Goal: Information Seeking & Learning: Compare options

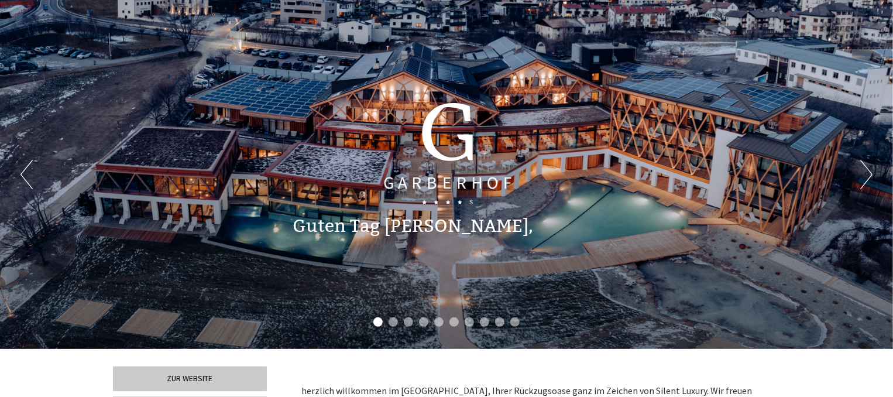
click at [870, 168] on button "Next" at bounding box center [866, 174] width 12 height 29
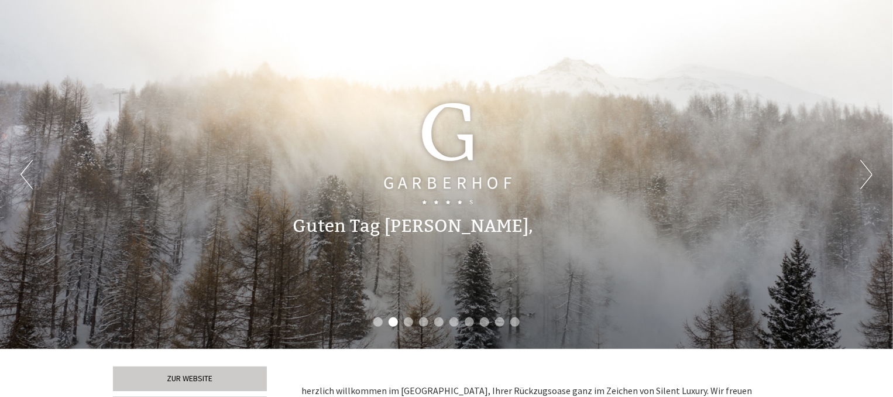
click at [870, 168] on button "Next" at bounding box center [866, 174] width 12 height 29
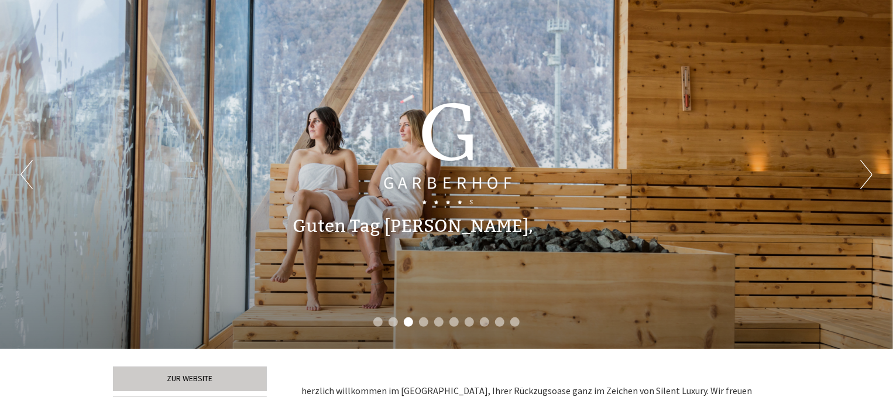
click at [870, 168] on button "Next" at bounding box center [866, 174] width 12 height 29
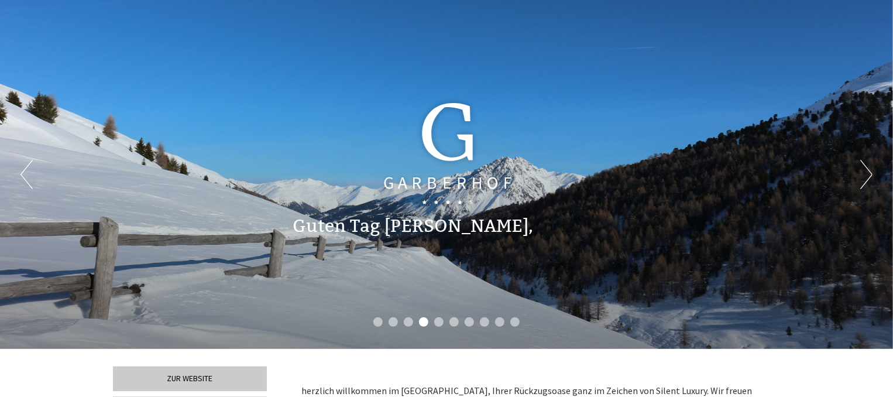
click at [870, 168] on button "Next" at bounding box center [866, 174] width 12 height 29
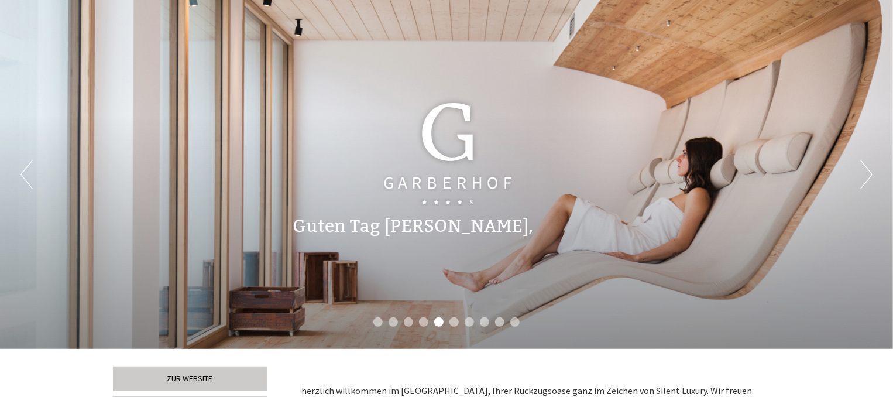
click at [870, 168] on button "Next" at bounding box center [866, 174] width 12 height 29
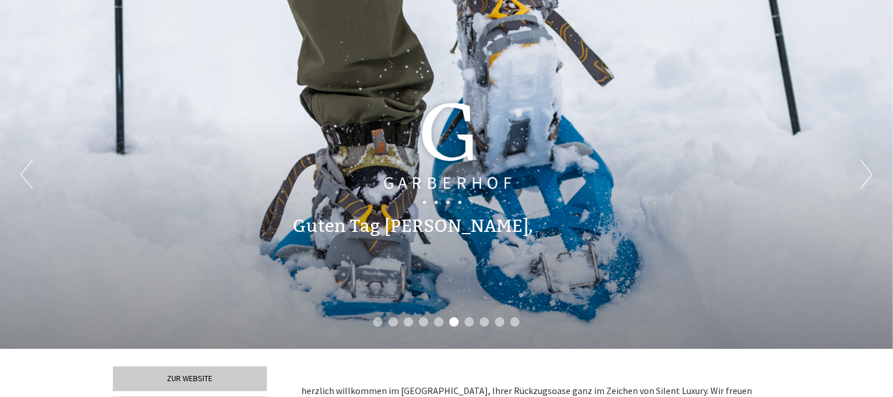
click at [870, 168] on button "Next" at bounding box center [866, 174] width 12 height 29
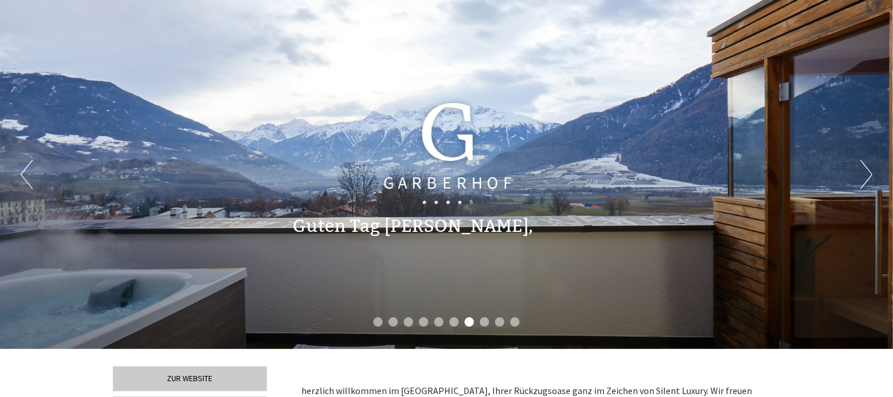
click at [870, 168] on button "Next" at bounding box center [866, 174] width 12 height 29
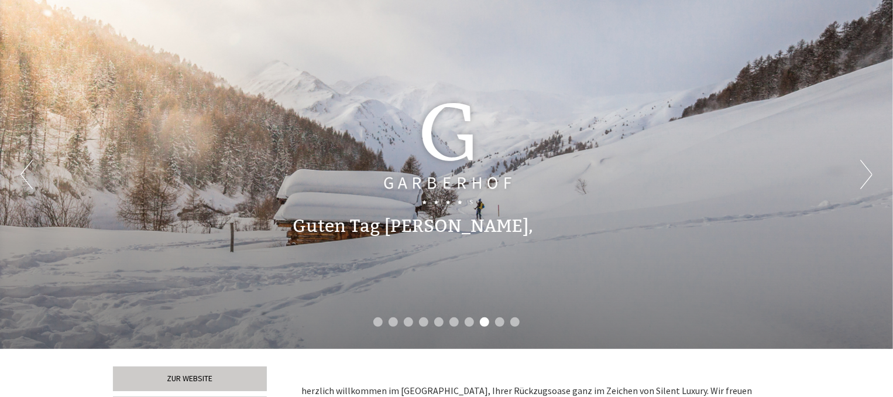
click at [870, 168] on button "Next" at bounding box center [866, 174] width 12 height 29
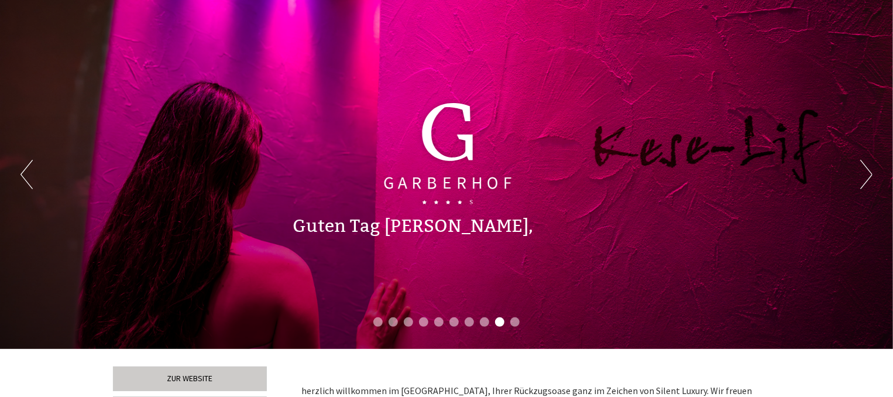
click at [870, 168] on button "Next" at bounding box center [866, 174] width 12 height 29
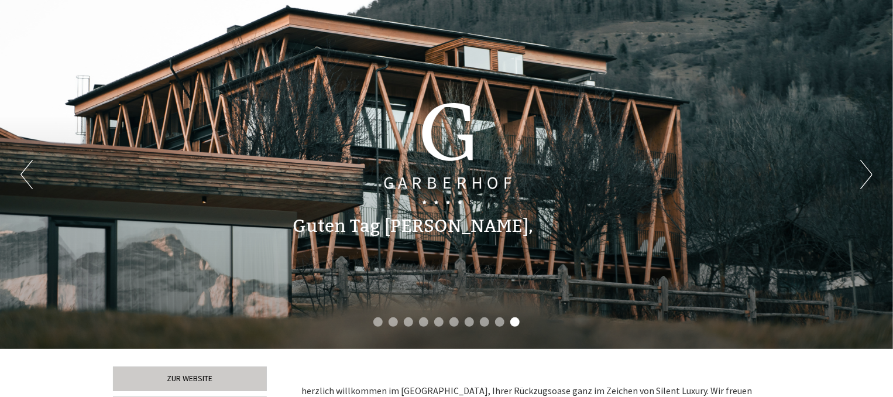
click at [870, 168] on button "Next" at bounding box center [866, 174] width 12 height 29
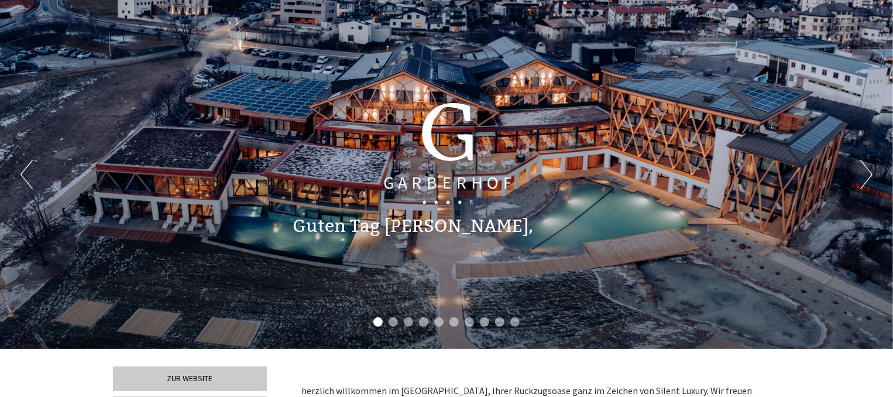
click at [870, 168] on button "Next" at bounding box center [866, 174] width 12 height 29
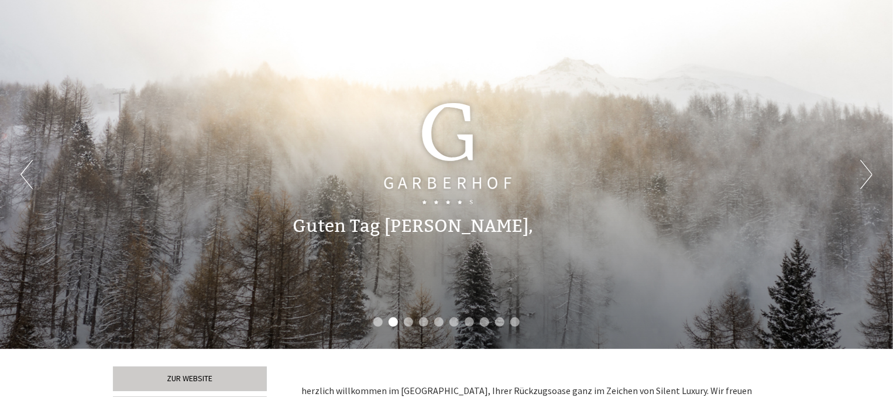
click at [870, 168] on button "Next" at bounding box center [866, 174] width 12 height 29
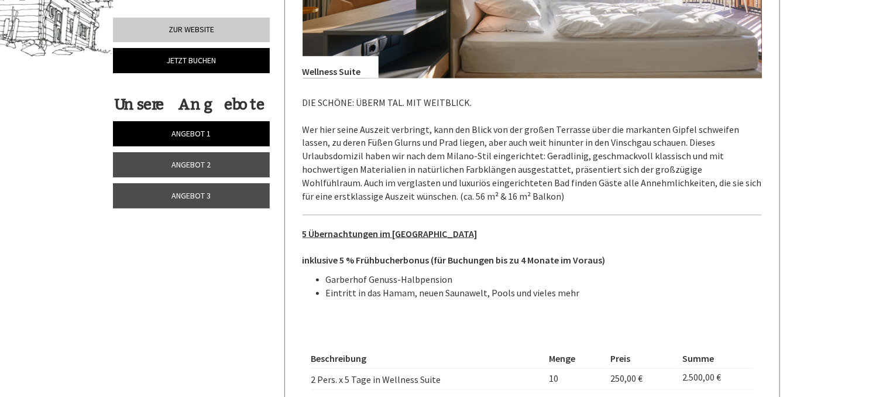
scroll to position [769, 0]
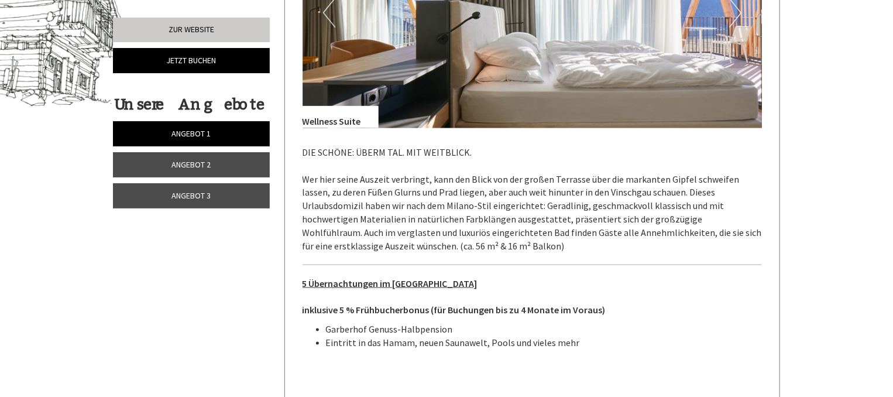
drag, startPoint x: 889, startPoint y: 71, endPoint x: 889, endPoint y: 88, distance: 17.6
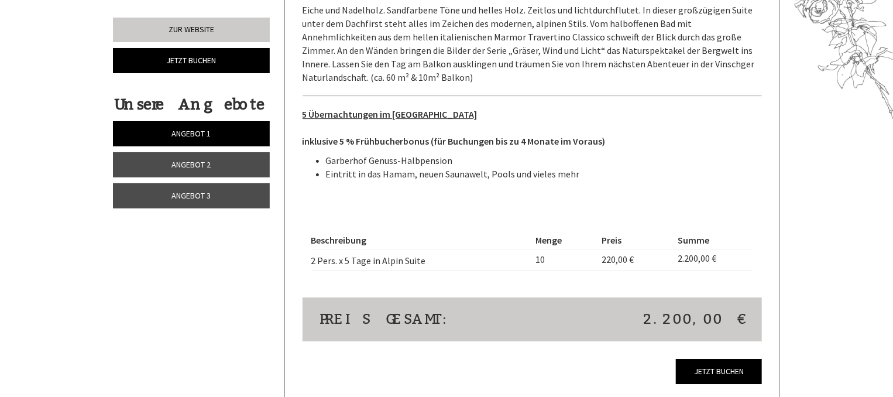
scroll to position [1463, 0]
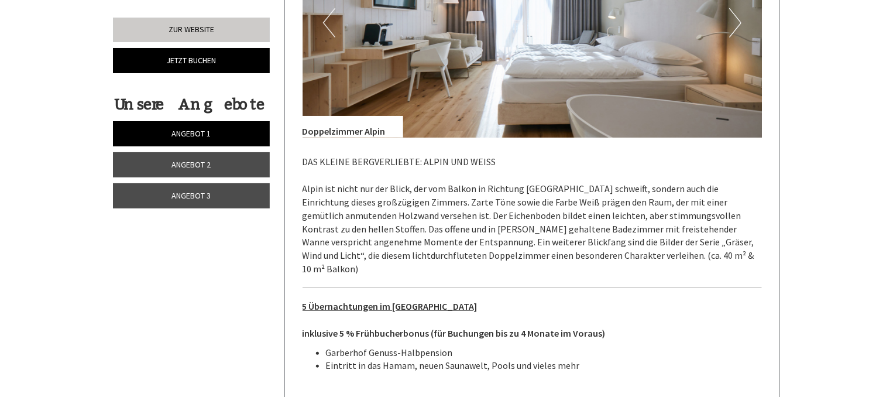
scroll to position [2156, 0]
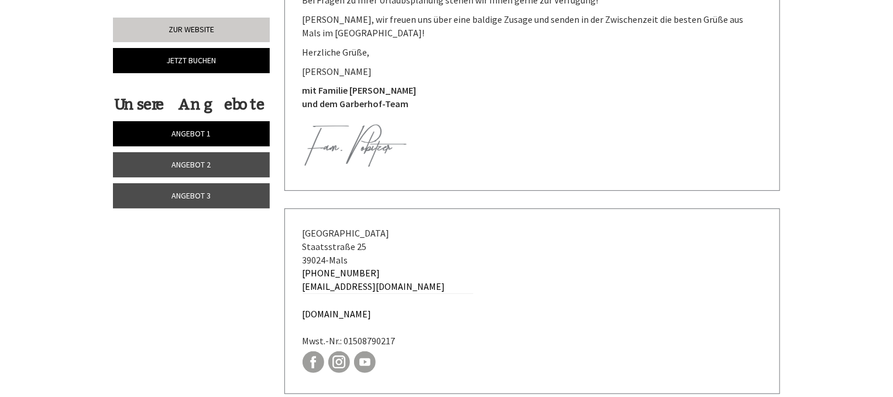
scroll to position [4817, 0]
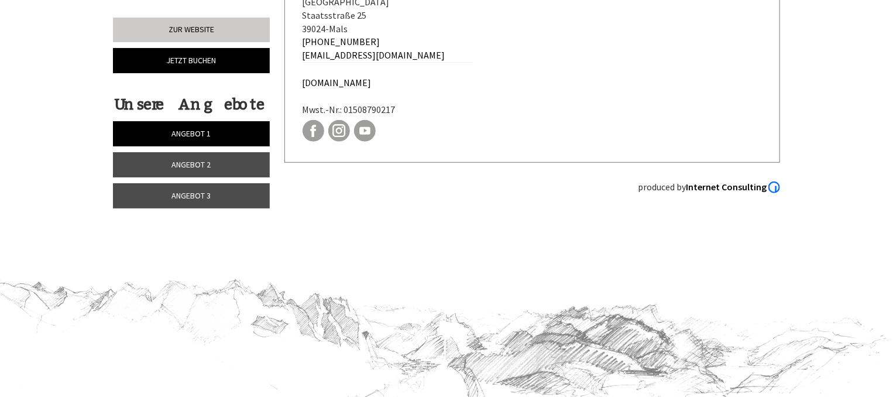
click at [212, 162] on link "Angebot 2" at bounding box center [191, 164] width 157 height 25
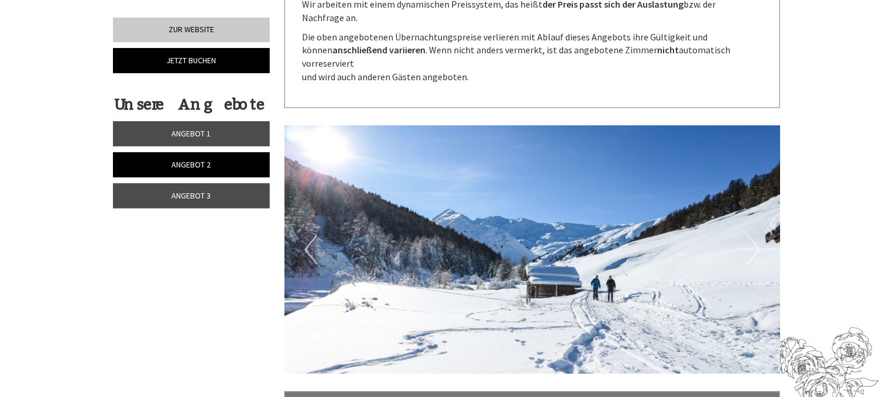
scroll to position [1525, 0]
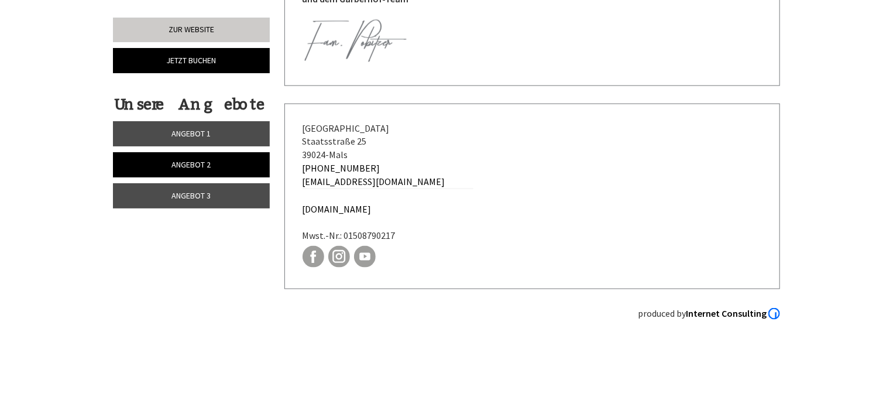
scroll to position [2986, 0]
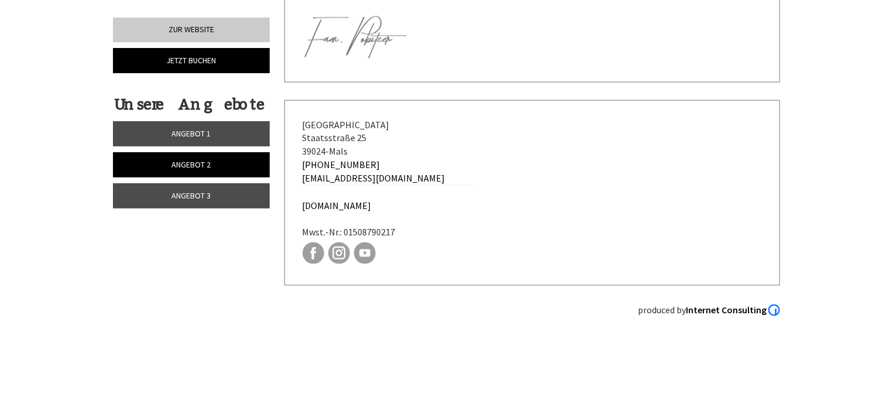
click at [224, 195] on link "Angebot 3" at bounding box center [191, 195] width 157 height 25
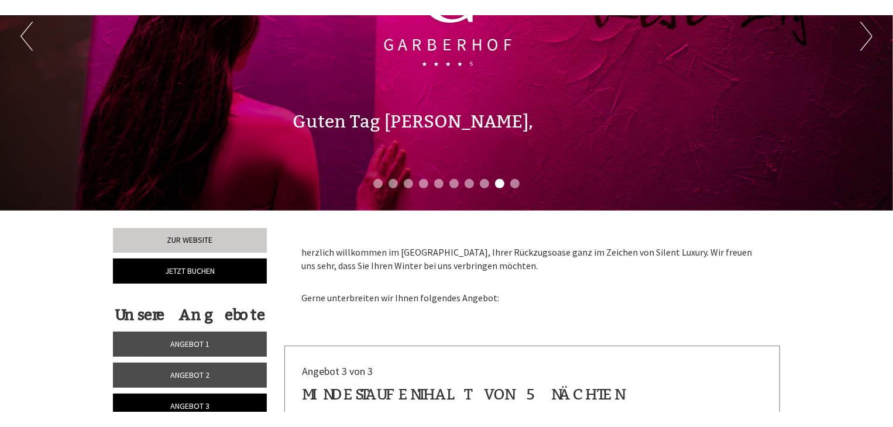
scroll to position [0, 0]
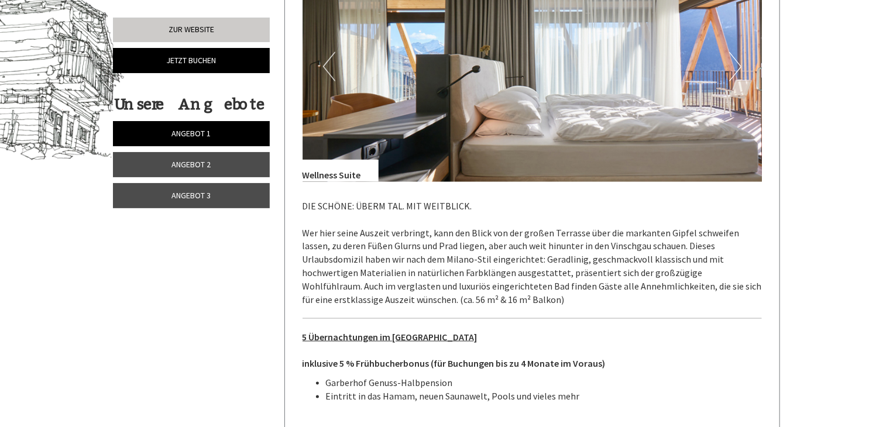
scroll to position [703, 0]
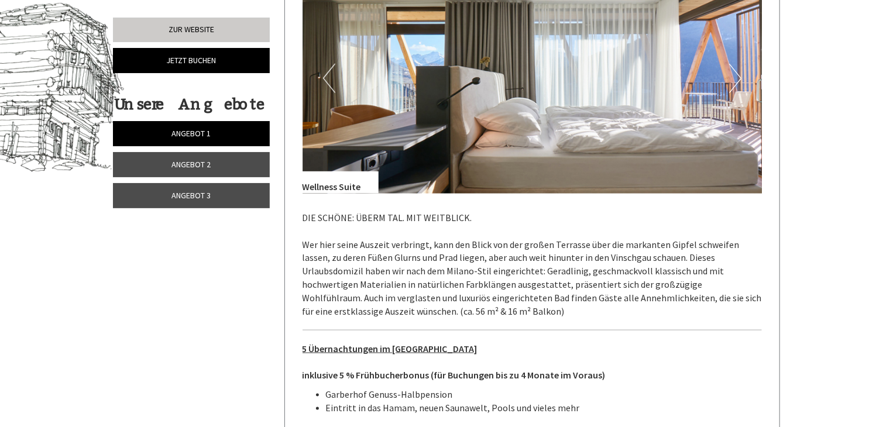
click at [169, 167] on link "Angebot 2" at bounding box center [191, 164] width 157 height 25
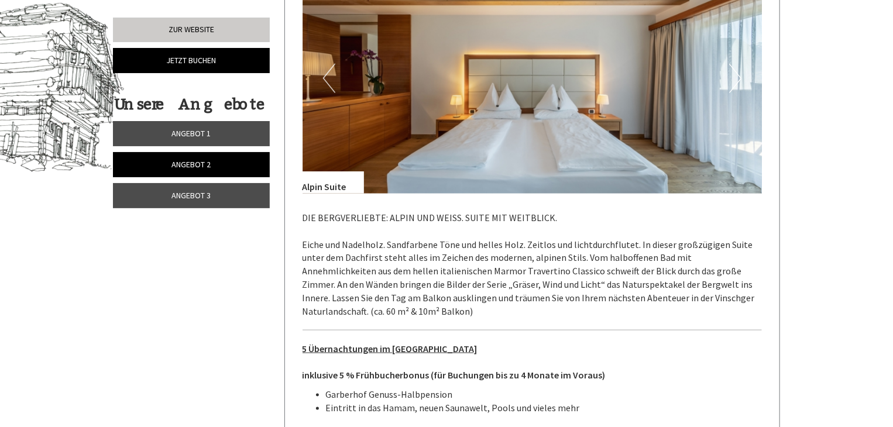
scroll to position [484, 0]
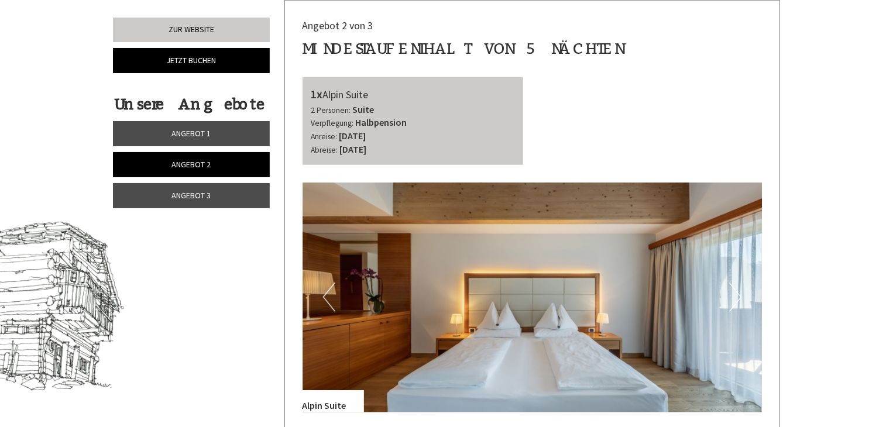
click at [179, 200] on span "Angebot 3" at bounding box center [191, 195] width 39 height 11
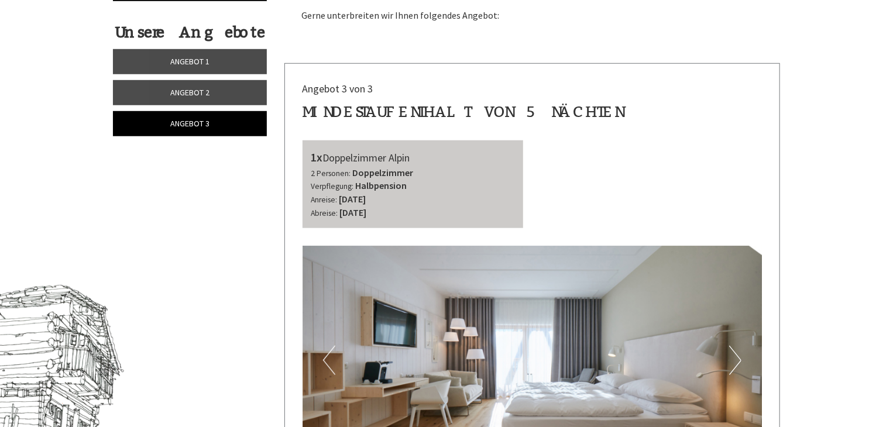
scroll to position [0, 0]
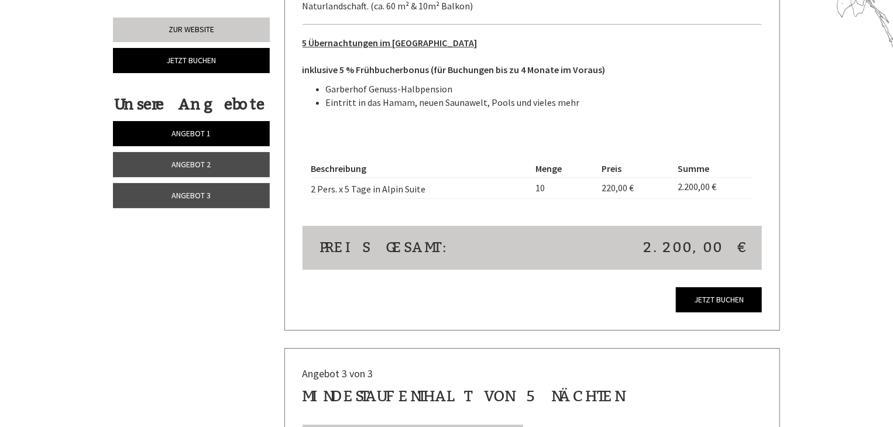
scroll to position [1887, 0]
